Goal: Task Accomplishment & Management: Manage account settings

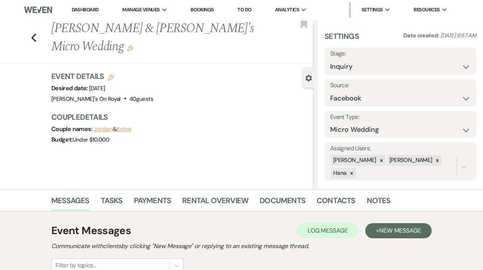
select select "8"
select select "16"
click at [88, 12] on link "Dashboard" at bounding box center [85, 9] width 27 height 7
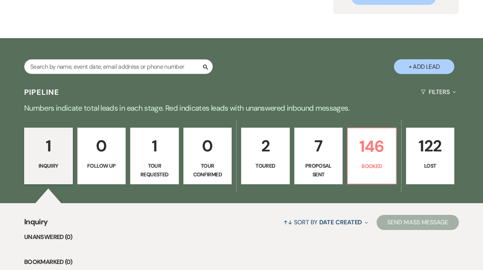
scroll to position [88, 0]
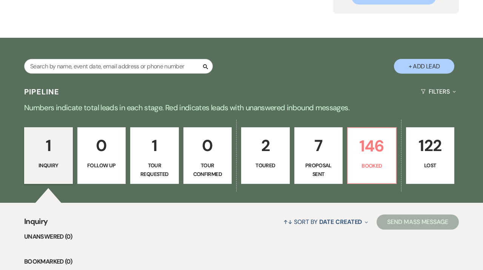
click at [326, 162] on p "Proposal Sent" at bounding box center [318, 169] width 39 height 17
select select "6"
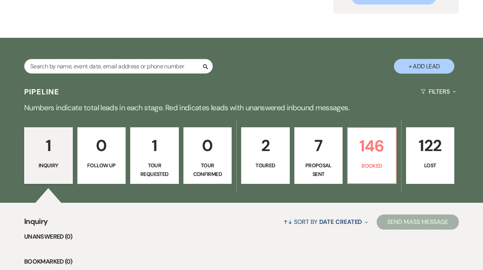
select select "6"
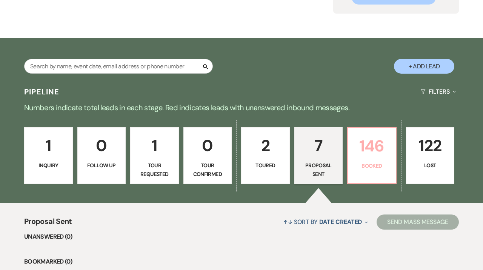
click at [377, 154] on p "146" at bounding box center [372, 145] width 39 height 25
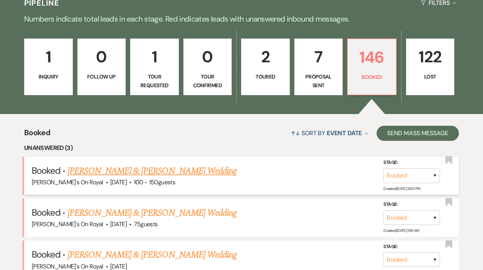
scroll to position [241, 0]
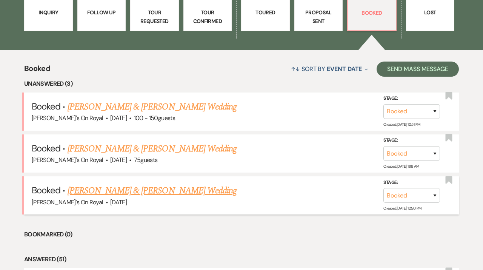
click at [158, 187] on link "[PERSON_NAME] & [PERSON_NAME] Wedding" at bounding box center [152, 191] width 169 height 14
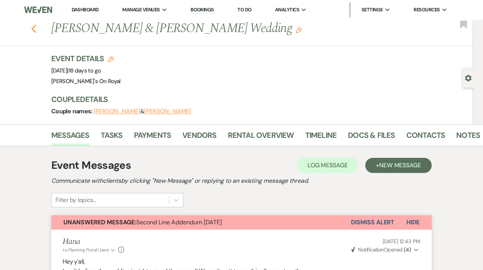
click at [33, 24] on button "Previous" at bounding box center [34, 28] width 6 height 11
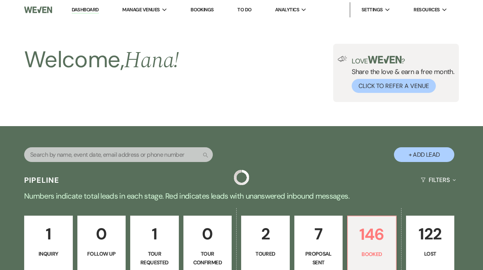
scroll to position [241, 0]
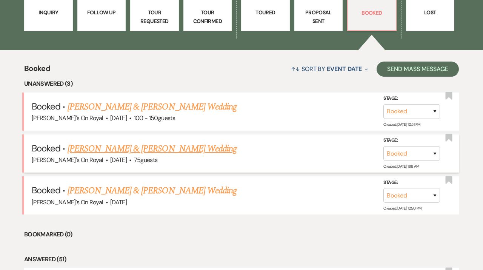
click at [165, 155] on link "[PERSON_NAME] & [PERSON_NAME] Wedding" at bounding box center [152, 149] width 169 height 14
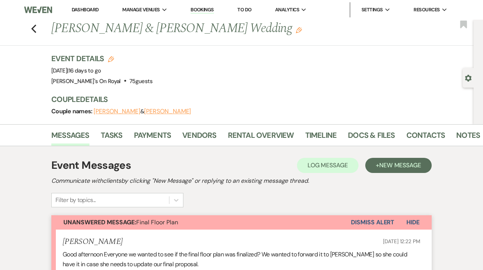
click at [37, 29] on div "Previous [PERSON_NAME] & [PERSON_NAME] Wedding Edit Bookmark" at bounding box center [235, 33] width 478 height 26
click at [32, 28] on icon "Previous" at bounding box center [34, 28] width 6 height 9
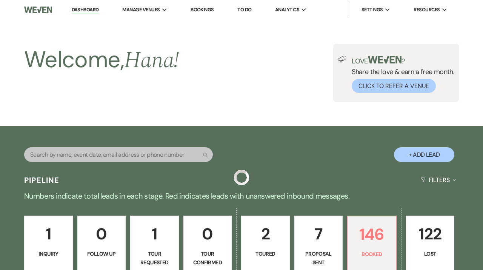
scroll to position [241, 0]
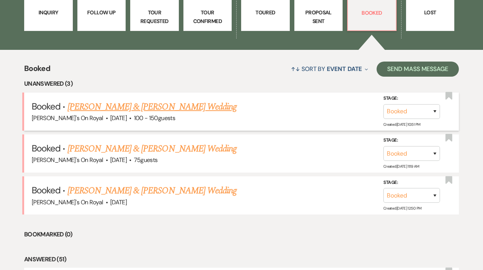
click at [172, 111] on link "[PERSON_NAME] & [PERSON_NAME] Wedding" at bounding box center [152, 107] width 169 height 14
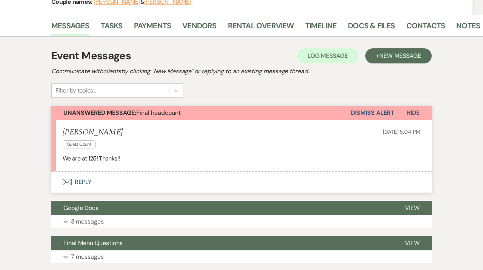
scroll to position [105, 0]
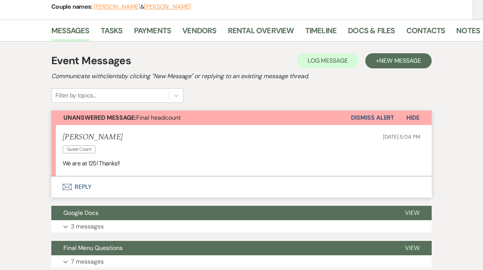
click at [247, 187] on button "Envelope Reply" at bounding box center [241, 186] width 381 height 21
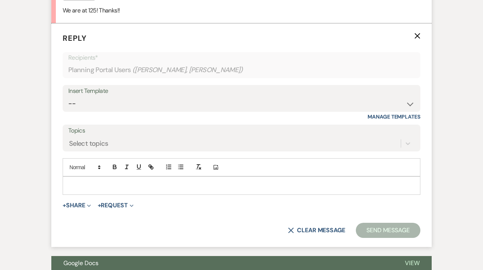
scroll to position [258, 0]
click at [202, 189] on div at bounding box center [241, 184] width 357 height 17
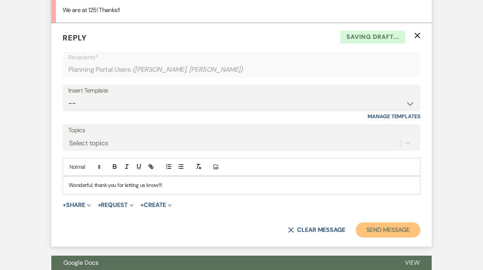
click at [384, 232] on button "Send Message" at bounding box center [388, 229] width 65 height 15
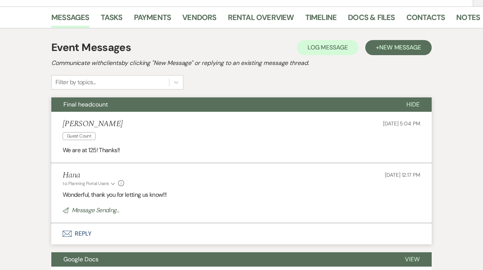
scroll to position [0, 0]
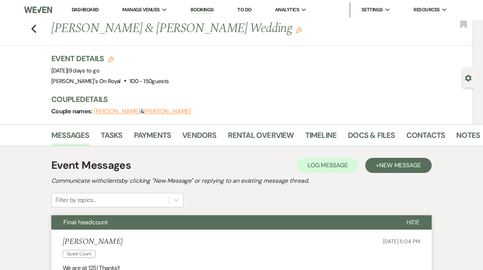
click at [93, 12] on link "Dashboard" at bounding box center [85, 9] width 27 height 6
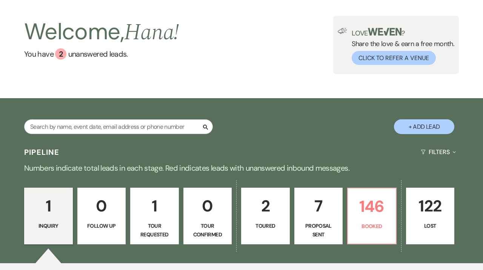
scroll to position [28, 0]
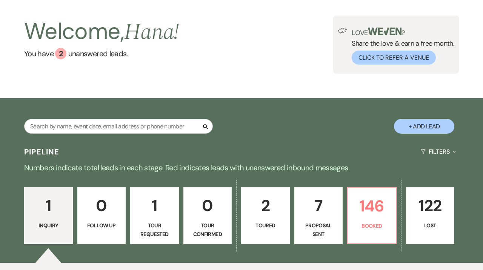
click at [332, 232] on p "Proposal Sent" at bounding box center [318, 229] width 39 height 17
select select "6"
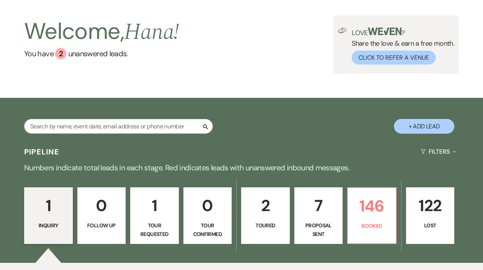
select select "6"
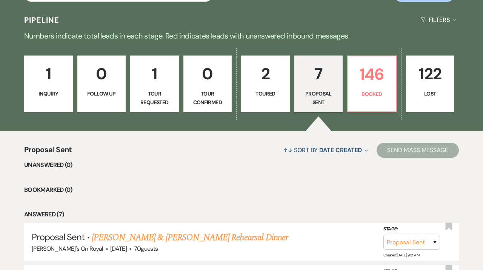
scroll to position [179, 0]
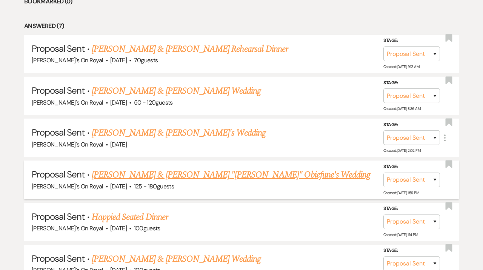
click at [215, 174] on link "[PERSON_NAME] & [PERSON_NAME] "[PERSON_NAME]" Obiefune's Wedding" at bounding box center [231, 175] width 279 height 14
select select "6"
select select "20"
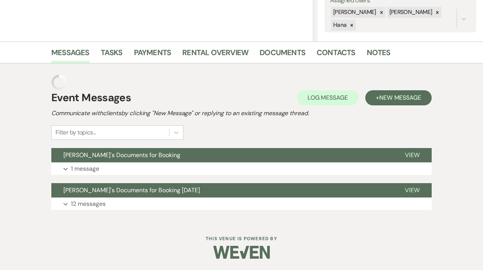
scroll to position [5, 0]
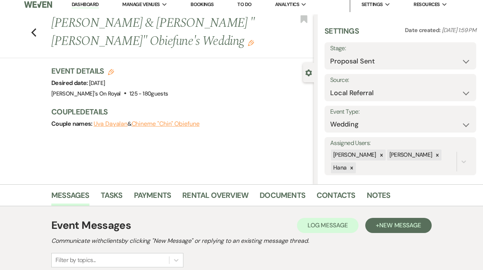
click at [277, 206] on div "Messages Tasks Payments Rental Overview Documents Contacts Notes" at bounding box center [241, 195] width 483 height 22
click at [277, 197] on link "Documents" at bounding box center [283, 197] width 46 height 17
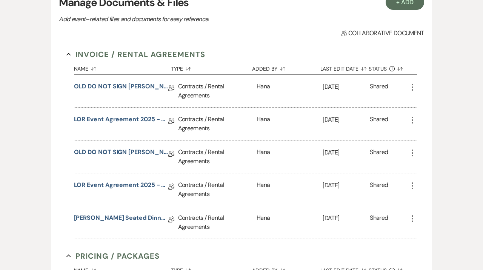
scroll to position [255, 0]
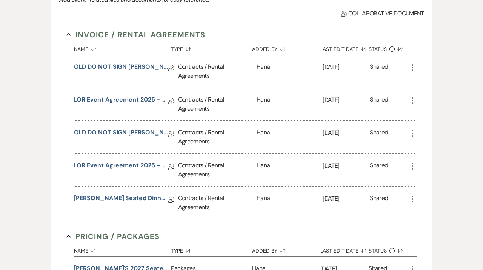
click at [137, 197] on link "[PERSON_NAME] Seated Dinner Contract [DATE]" at bounding box center [121, 200] width 94 height 12
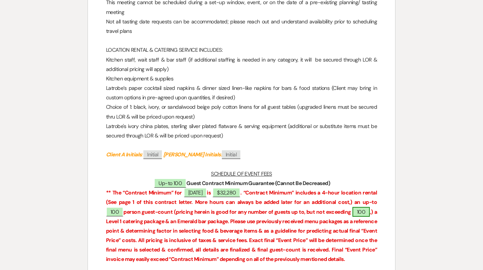
scroll to position [1194, 0]
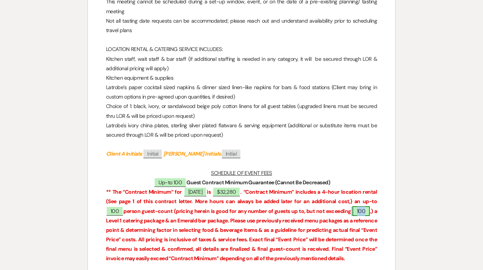
click at [360, 213] on span "100" at bounding box center [361, 211] width 17 height 10
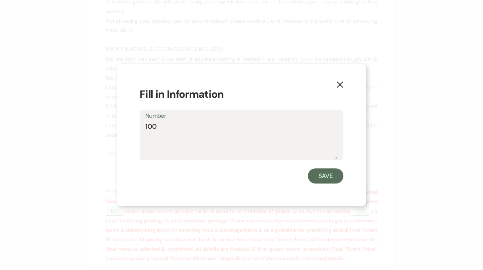
click at [235, 143] on textarea "100" at bounding box center [241, 141] width 193 height 38
click at [338, 86] on use "button" at bounding box center [340, 85] width 6 height 6
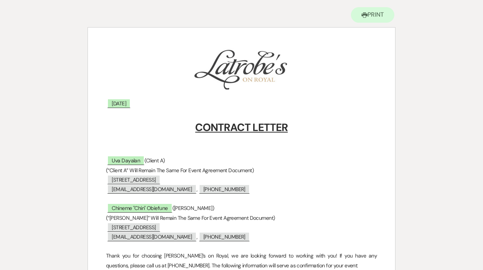
scroll to position [0, 0]
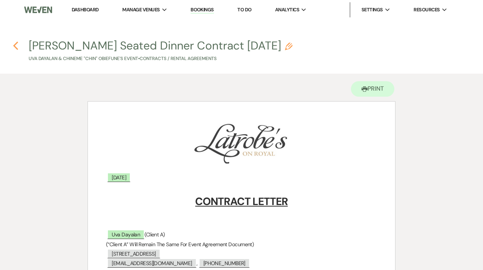
click at [15, 46] on use "button" at bounding box center [15, 46] width 5 height 8
select select "6"
select select "20"
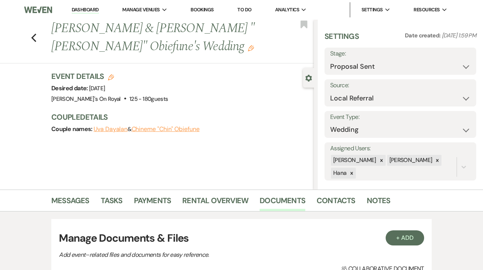
scroll to position [255, 0]
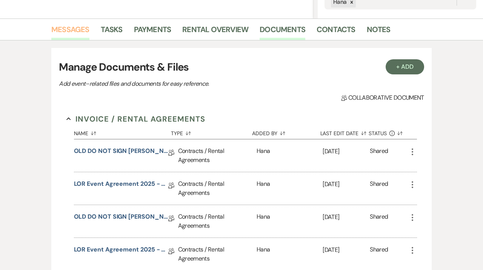
click at [86, 28] on link "Messages" at bounding box center [70, 31] width 38 height 17
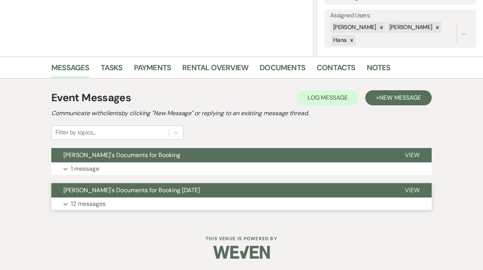
click at [196, 201] on button "Expand 12 messages" at bounding box center [241, 203] width 381 height 13
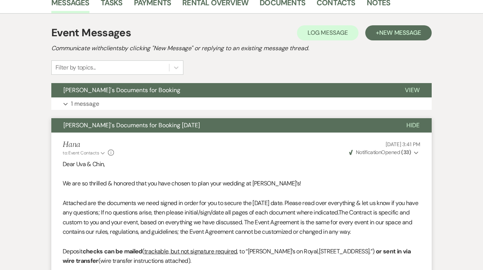
scroll to position [0, 0]
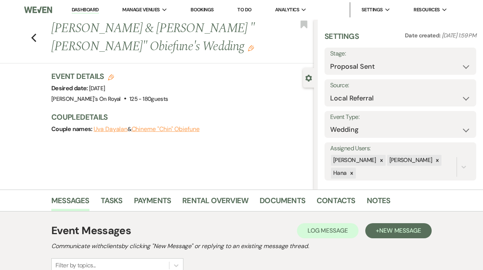
click at [86, 9] on link "Dashboard" at bounding box center [85, 9] width 27 height 7
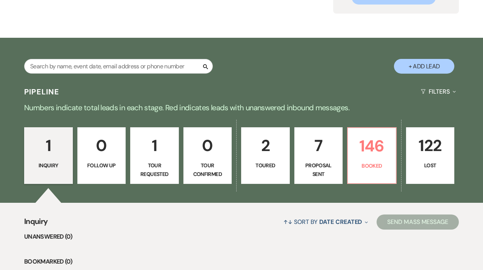
scroll to position [89, 0]
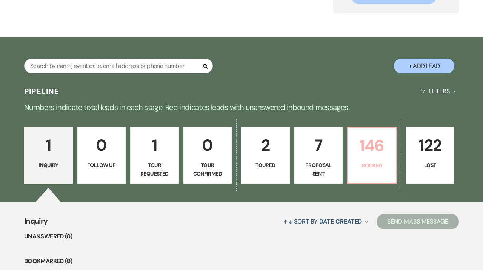
click at [359, 153] on p "146" at bounding box center [372, 145] width 39 height 25
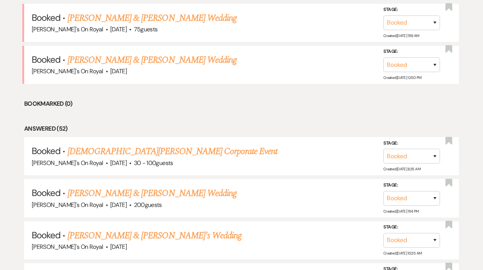
scroll to position [330, 0]
